Goal: Task Accomplishment & Management: Complete application form

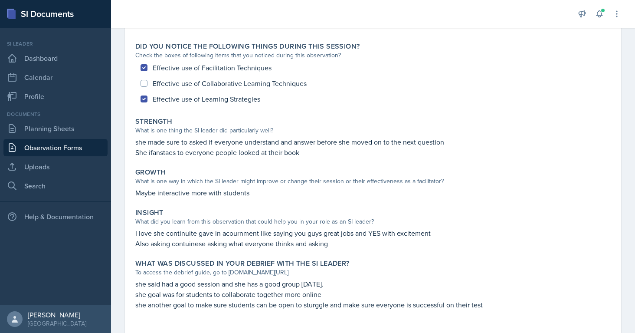
scroll to position [125, 0]
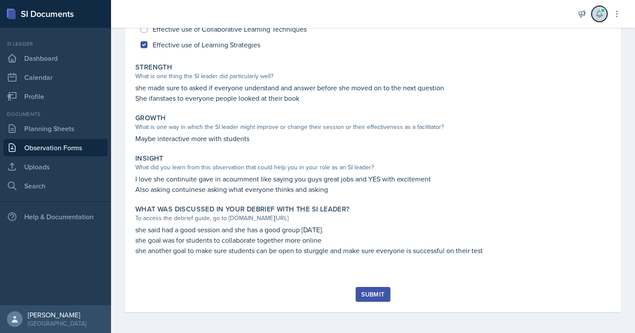
click at [598, 10] on icon at bounding box center [599, 14] width 9 height 9
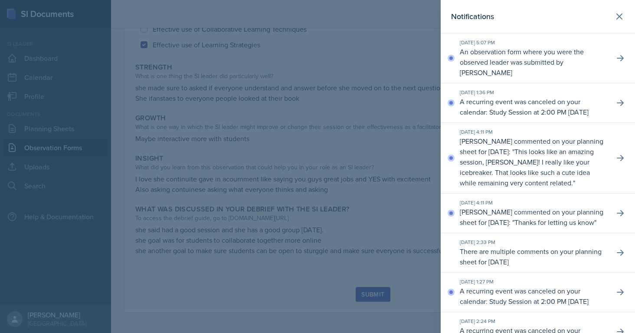
click at [421, 75] on div at bounding box center [317, 166] width 635 height 333
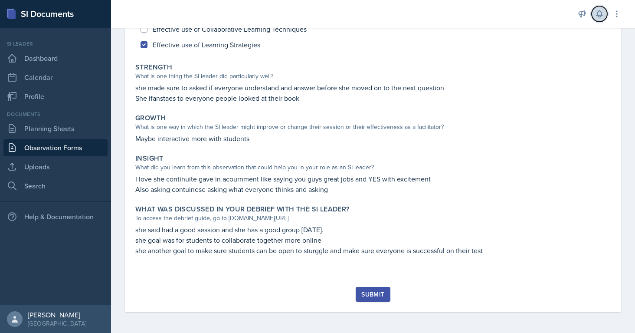
click at [599, 13] on icon at bounding box center [599, 14] width 9 height 9
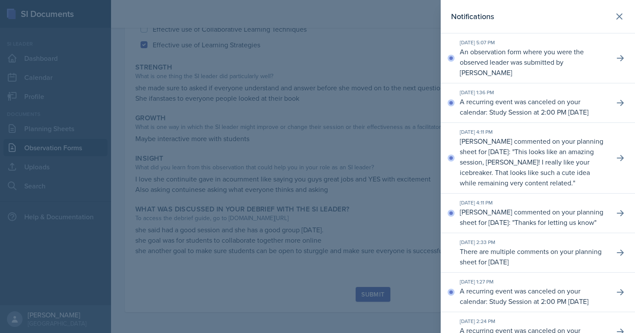
click at [291, 141] on div at bounding box center [317, 166] width 635 height 333
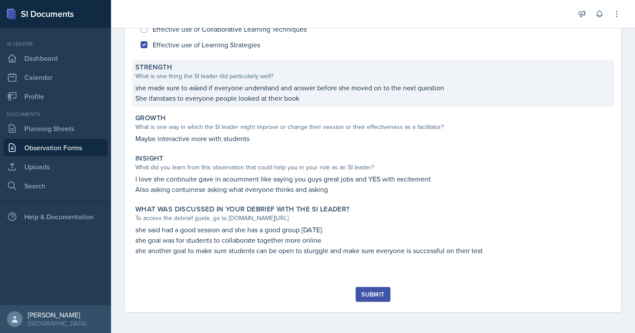
click at [183, 98] on p "She ifanstaes to everyone people looked at their book" at bounding box center [372, 98] width 475 height 10
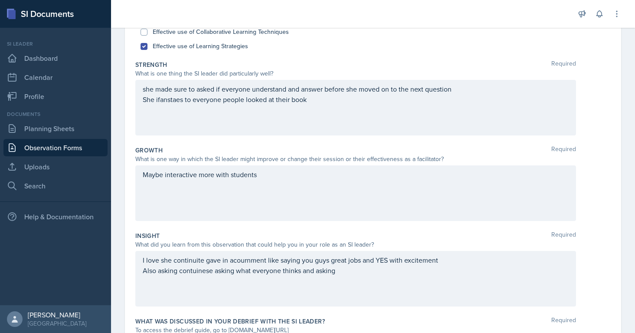
click at [182, 93] on div "she made sure to asked if everyone understand and answer before she moved on to…" at bounding box center [355, 108] width 441 height 56
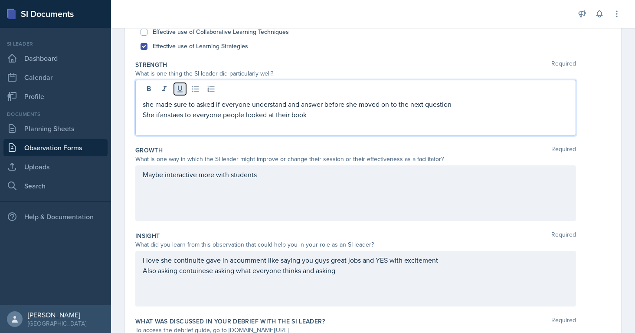
click at [182, 93] on icon at bounding box center [180, 89] width 9 height 9
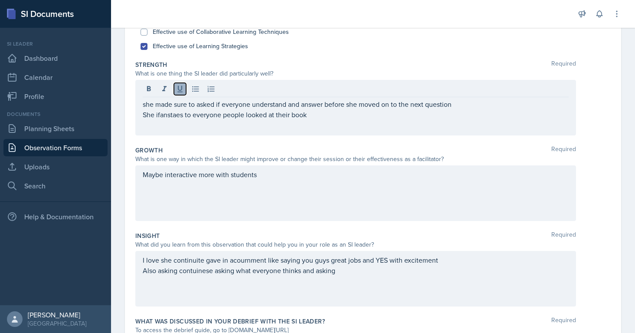
click at [182, 93] on icon at bounding box center [180, 89] width 9 height 9
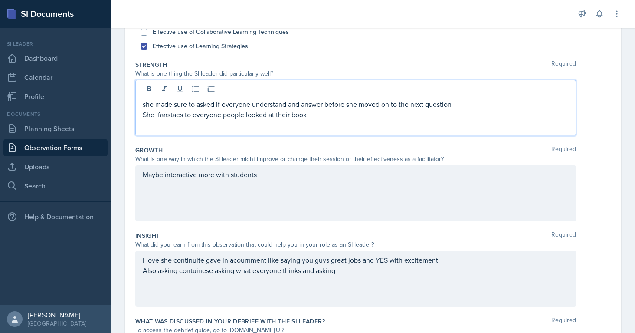
click at [176, 109] on p "She ifanstaes to everyone people looked at their book" at bounding box center [356, 114] width 426 height 10
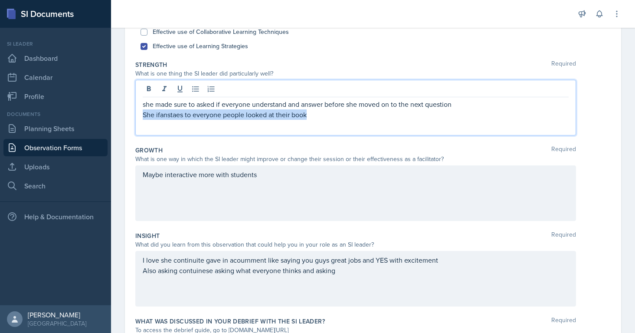
click at [176, 109] on p "She ifanstaes to everyone people looked at their book" at bounding box center [356, 114] width 426 height 10
click at [315, 114] on p "She ifanstaes to everyone people looked at their book" at bounding box center [356, 114] width 426 height 10
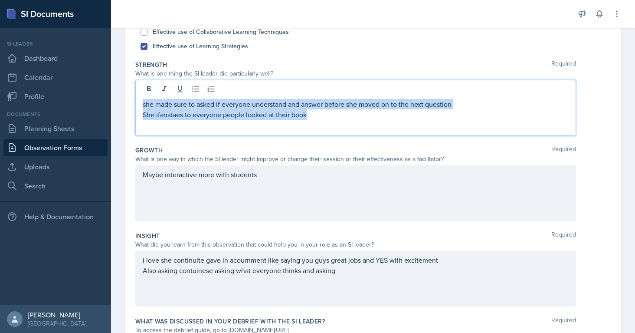
drag, startPoint x: 315, startPoint y: 114, endPoint x: 147, endPoint y: 96, distance: 168.8
click at [147, 96] on div "she made sure to asked if everyone understand and answer before she moved on to…" at bounding box center [355, 108] width 441 height 56
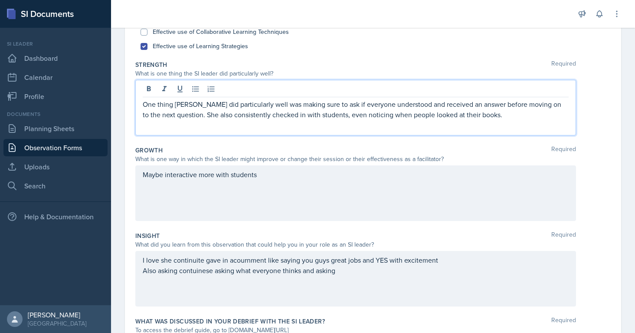
click at [196, 184] on div "Maybe interactive more with students" at bounding box center [355, 193] width 441 height 56
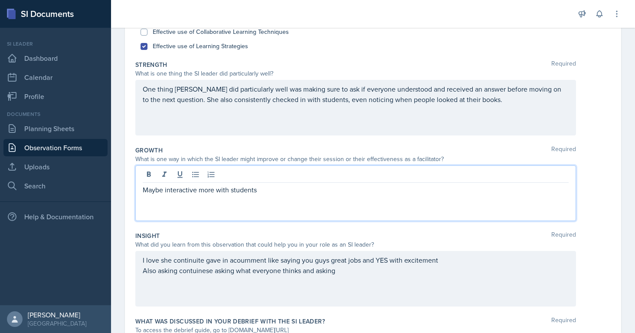
scroll to position [141, 0]
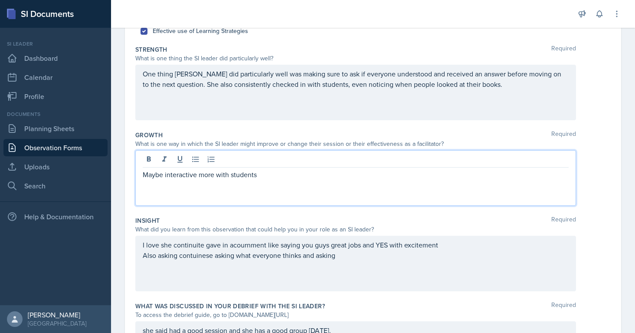
click at [196, 184] on div "Maybe interactive more with students" at bounding box center [355, 178] width 441 height 56
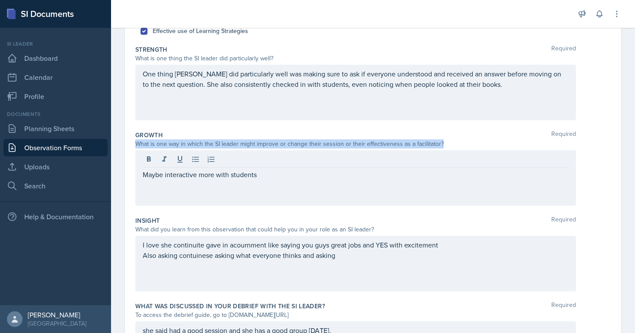
click at [196, 184] on div "Maybe interactive more with students" at bounding box center [355, 178] width 441 height 56
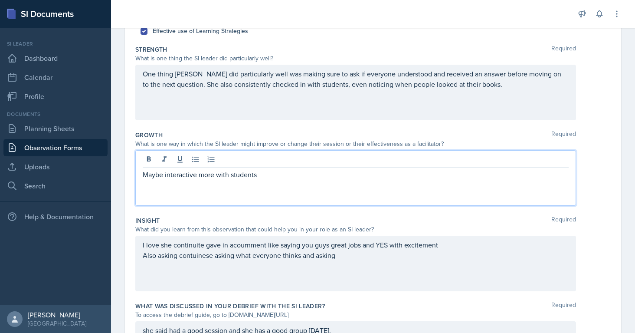
click at [190, 180] on div "Maybe interactive more with students" at bounding box center [355, 178] width 441 height 56
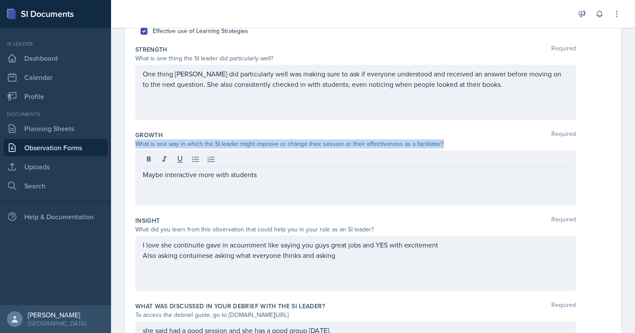
click at [190, 180] on div "Maybe interactive more with students" at bounding box center [355, 178] width 441 height 56
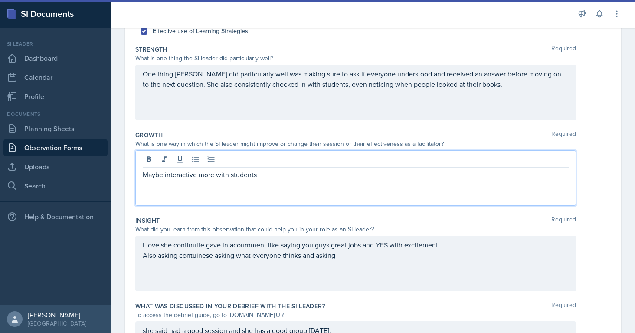
click at [190, 180] on div "Maybe interactive more with students" at bounding box center [355, 178] width 441 height 56
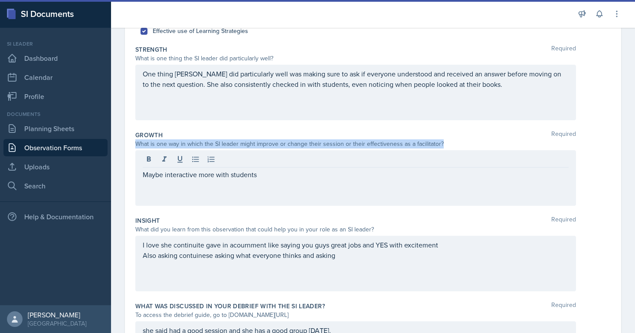
click at [190, 180] on div "Maybe interactive more with students" at bounding box center [355, 178] width 441 height 56
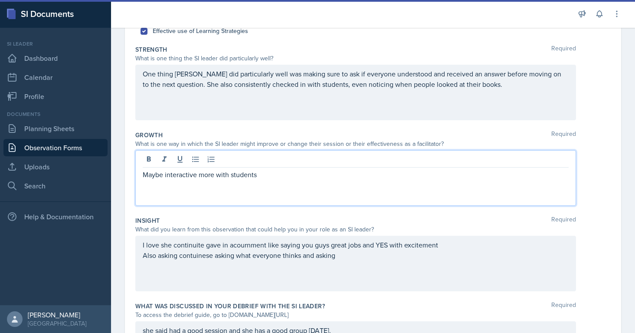
click at [182, 179] on p "Maybe interactive more with students" at bounding box center [356, 174] width 426 height 10
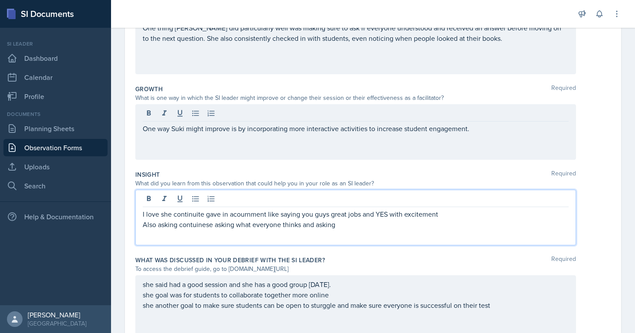
click at [190, 219] on p "Also asking contuinese asking what everyone thinks and asking" at bounding box center [356, 224] width 426 height 10
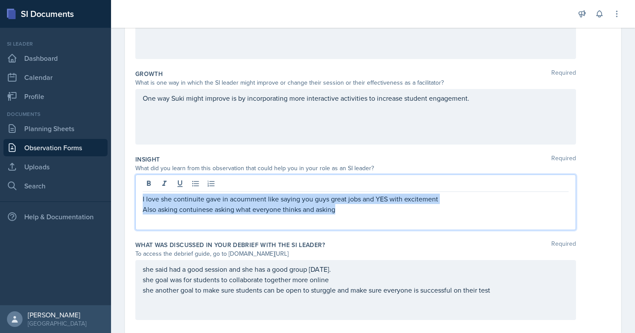
drag, startPoint x: 143, startPoint y: 199, endPoint x: 461, endPoint y: 216, distance: 318.3
click at [461, 216] on div "I love she continuite gave in acournment like saying you guys great jobs and YE…" at bounding box center [355, 202] width 441 height 56
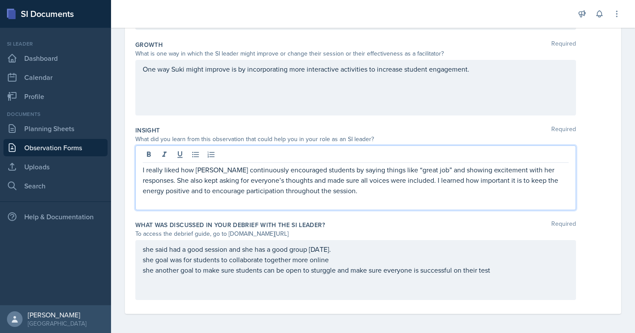
scroll to position [232, 0]
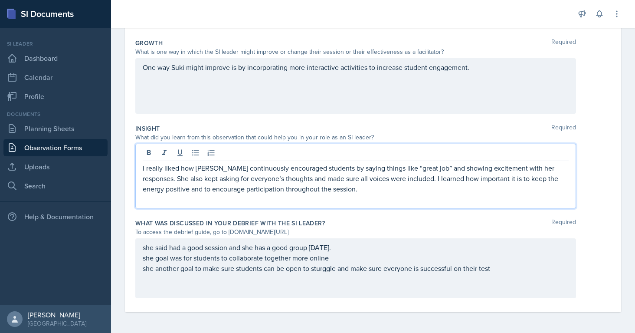
click at [184, 273] on p at bounding box center [356, 278] width 426 height 10
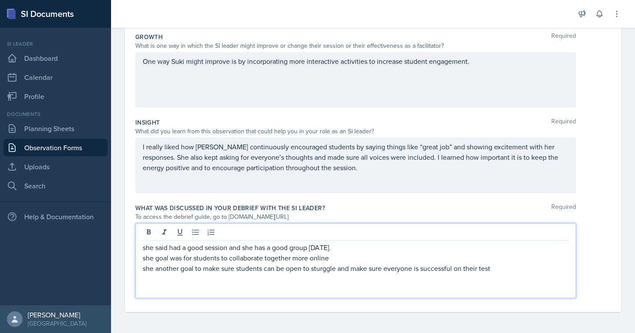
scroll to position [239, 0]
click at [184, 273] on p at bounding box center [356, 278] width 426 height 10
click at [176, 264] on p "she another goal to make sure students can be open to sturggle and make sure ev…" at bounding box center [356, 268] width 426 height 10
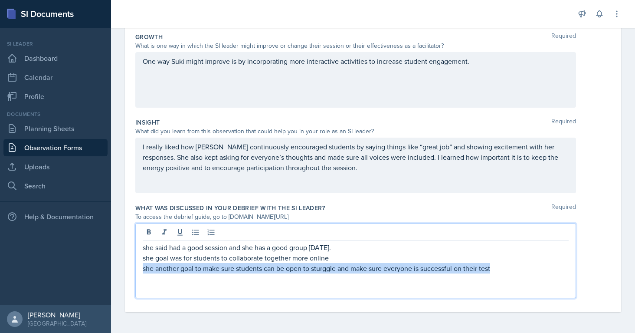
click at [176, 264] on p "she another goal to make sure students can be open to sturggle and make sure ev…" at bounding box center [356, 268] width 426 height 10
click at [507, 271] on p "she another goal to make sure students can be open to sturggle and make sure ev…" at bounding box center [356, 268] width 426 height 10
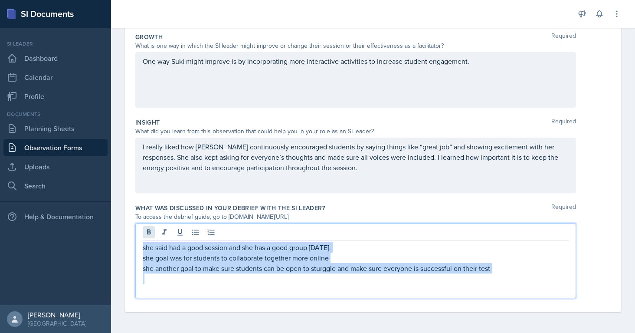
drag, startPoint x: 507, startPoint y: 271, endPoint x: 150, endPoint y: 233, distance: 359.4
click at [150, 233] on div "she said had a good session and she has a good group [DATE]. she goal was for s…" at bounding box center [355, 260] width 441 height 75
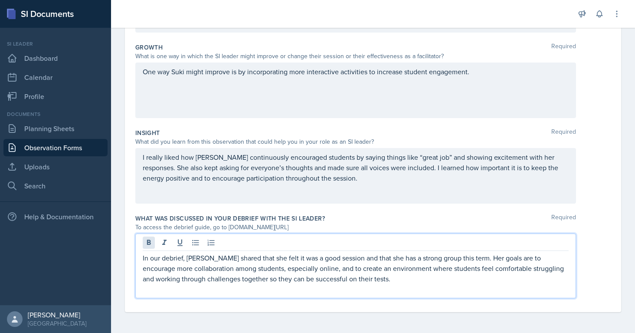
scroll to position [228, 0]
click at [602, 188] on div "I really liked how [PERSON_NAME] continuously encouraged students by saying thi…" at bounding box center [372, 176] width 475 height 56
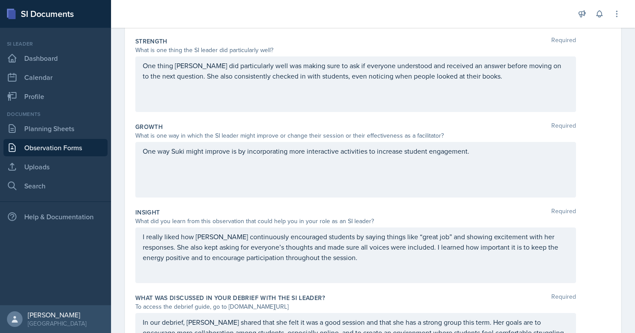
scroll to position [0, 0]
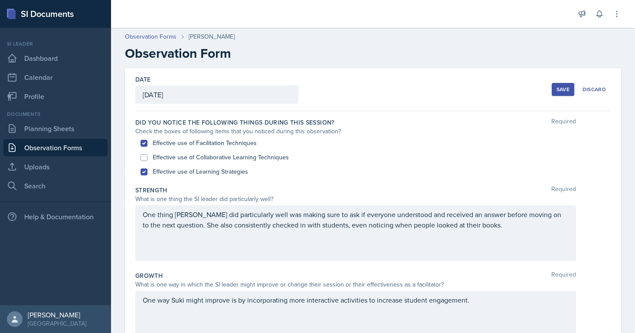
click at [562, 93] on button "Save" at bounding box center [563, 89] width 23 height 13
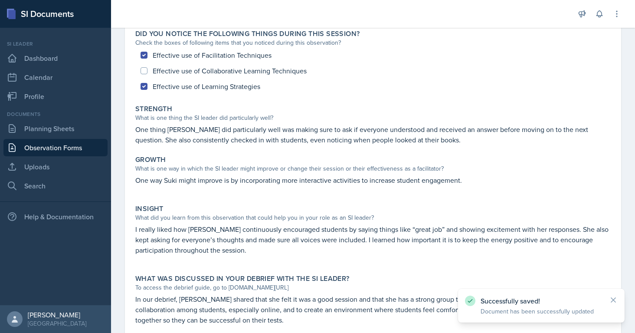
scroll to position [144, 0]
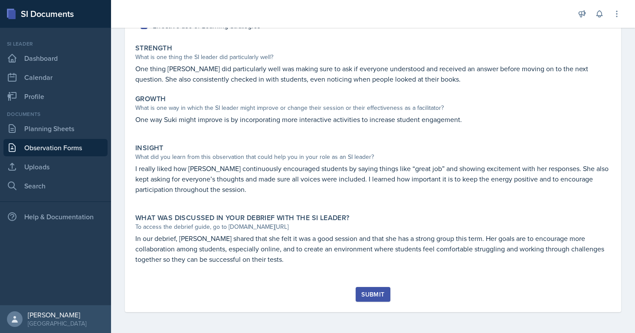
click at [372, 292] on div "Submit" at bounding box center [372, 294] width 23 height 7
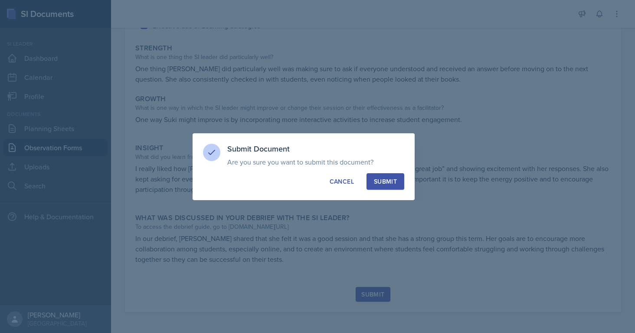
click at [379, 178] on div "Submit" at bounding box center [385, 181] width 23 height 9
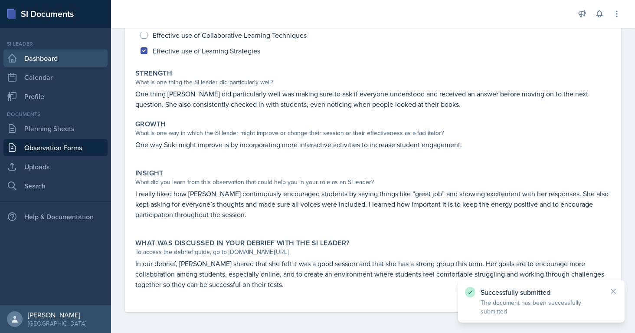
click at [63, 55] on link "Dashboard" at bounding box center [55, 57] width 104 height 17
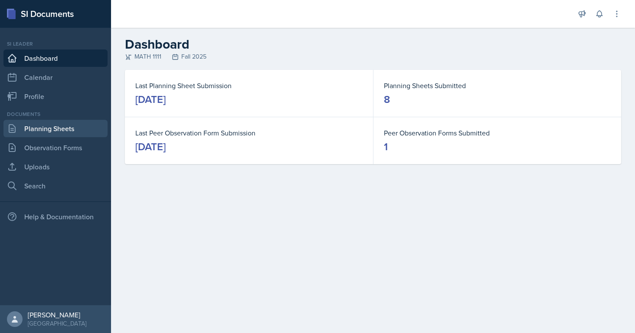
click at [61, 127] on link "Planning Sheets" at bounding box center [55, 128] width 104 height 17
